Goal: Navigation & Orientation: Find specific page/section

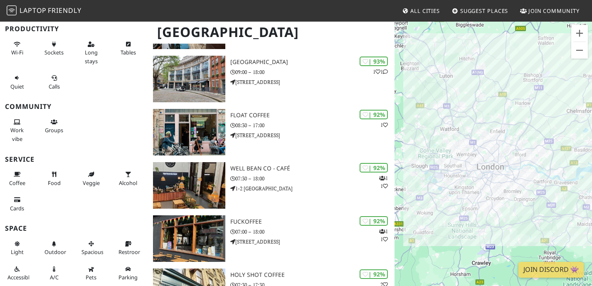
scroll to position [228, 0]
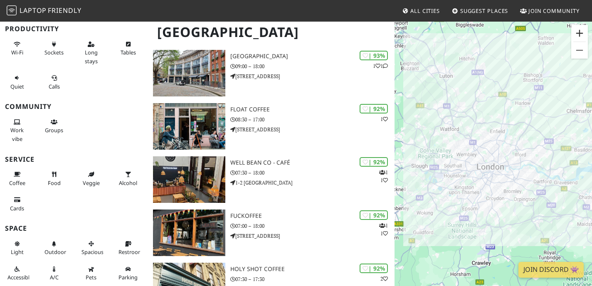
click at [577, 33] on button "Zoom in" at bounding box center [579, 33] width 17 height 17
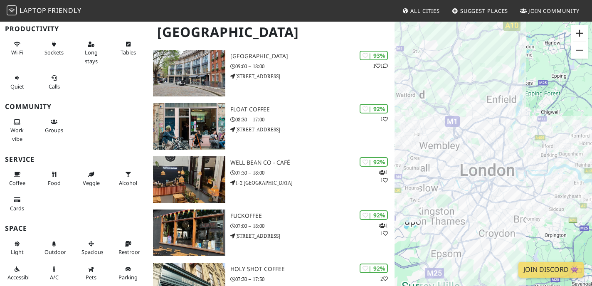
click at [577, 33] on button "Zoom in" at bounding box center [579, 33] width 17 height 17
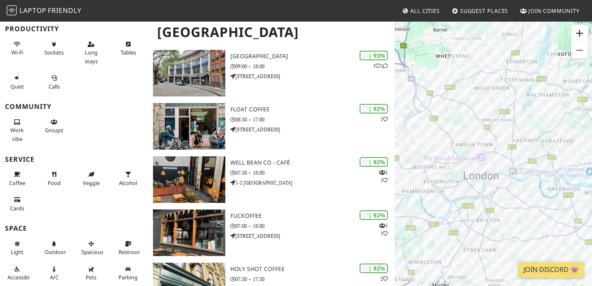
click at [577, 33] on button "Zoom in" at bounding box center [579, 33] width 17 height 17
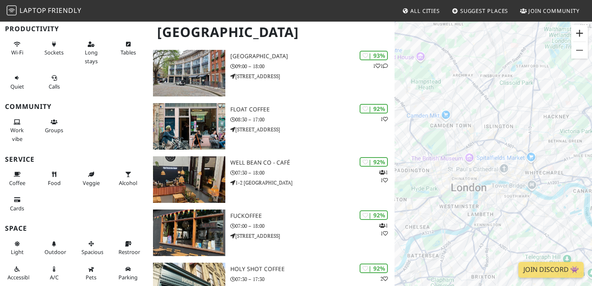
click at [577, 33] on button "Zoom in" at bounding box center [579, 33] width 17 height 17
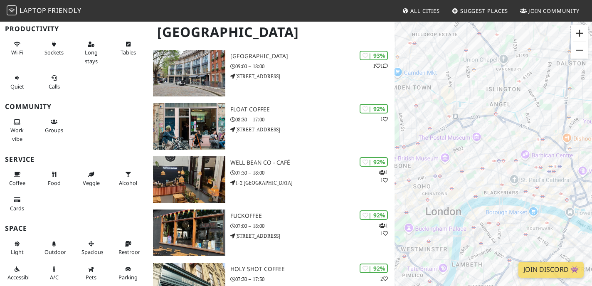
click at [577, 33] on button "Zoom in" at bounding box center [579, 33] width 17 height 17
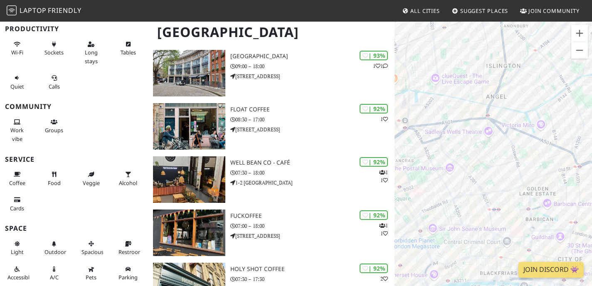
drag, startPoint x: 536, startPoint y: 75, endPoint x: 507, endPoint y: 145, distance: 75.9
click at [509, 145] on div at bounding box center [492, 164] width 197 height 286
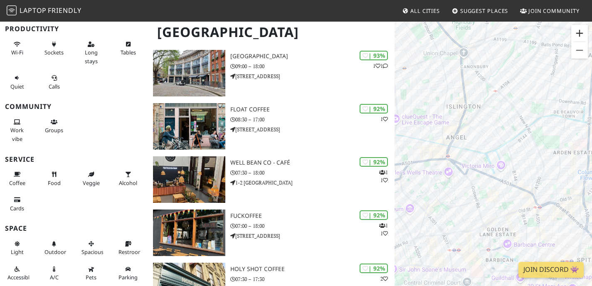
click at [583, 32] on button "Zoom in" at bounding box center [579, 33] width 17 height 17
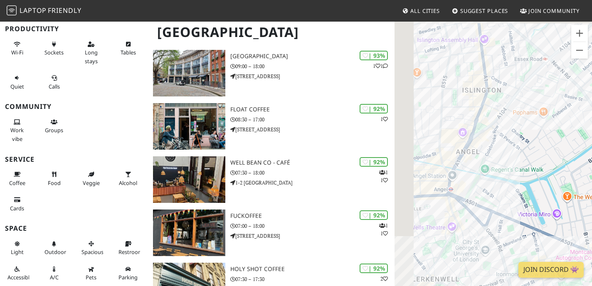
drag, startPoint x: 504, startPoint y: 135, endPoint x: 556, endPoint y: 178, distance: 67.3
click at [556, 180] on div at bounding box center [492, 164] width 197 height 286
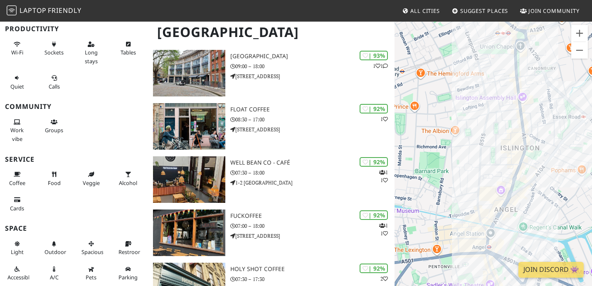
drag, startPoint x: 528, startPoint y: 184, endPoint x: 528, endPoint y: 225, distance: 41.1
click at [528, 225] on div at bounding box center [492, 164] width 197 height 286
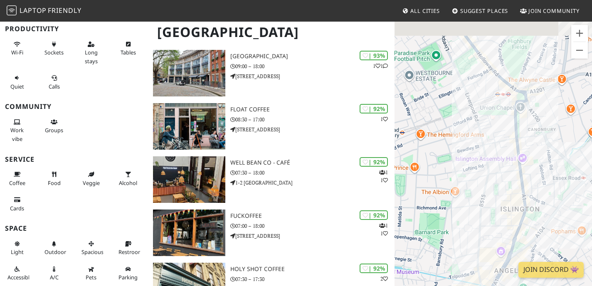
drag, startPoint x: 530, startPoint y: 121, endPoint x: 530, endPoint y: 147, distance: 26.6
click at [530, 147] on div at bounding box center [492, 164] width 197 height 286
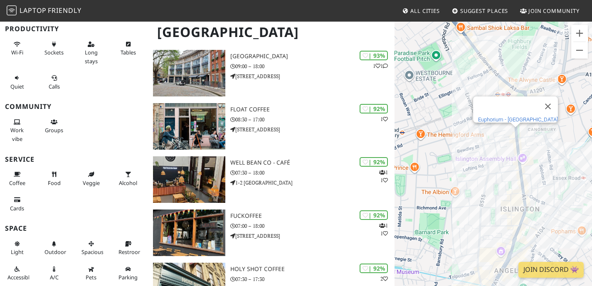
click at [511, 116] on link "Euphorium - [GEOGRAPHIC_DATA]" at bounding box center [518, 119] width 80 height 6
